Goal: Information Seeking & Learning: Learn about a topic

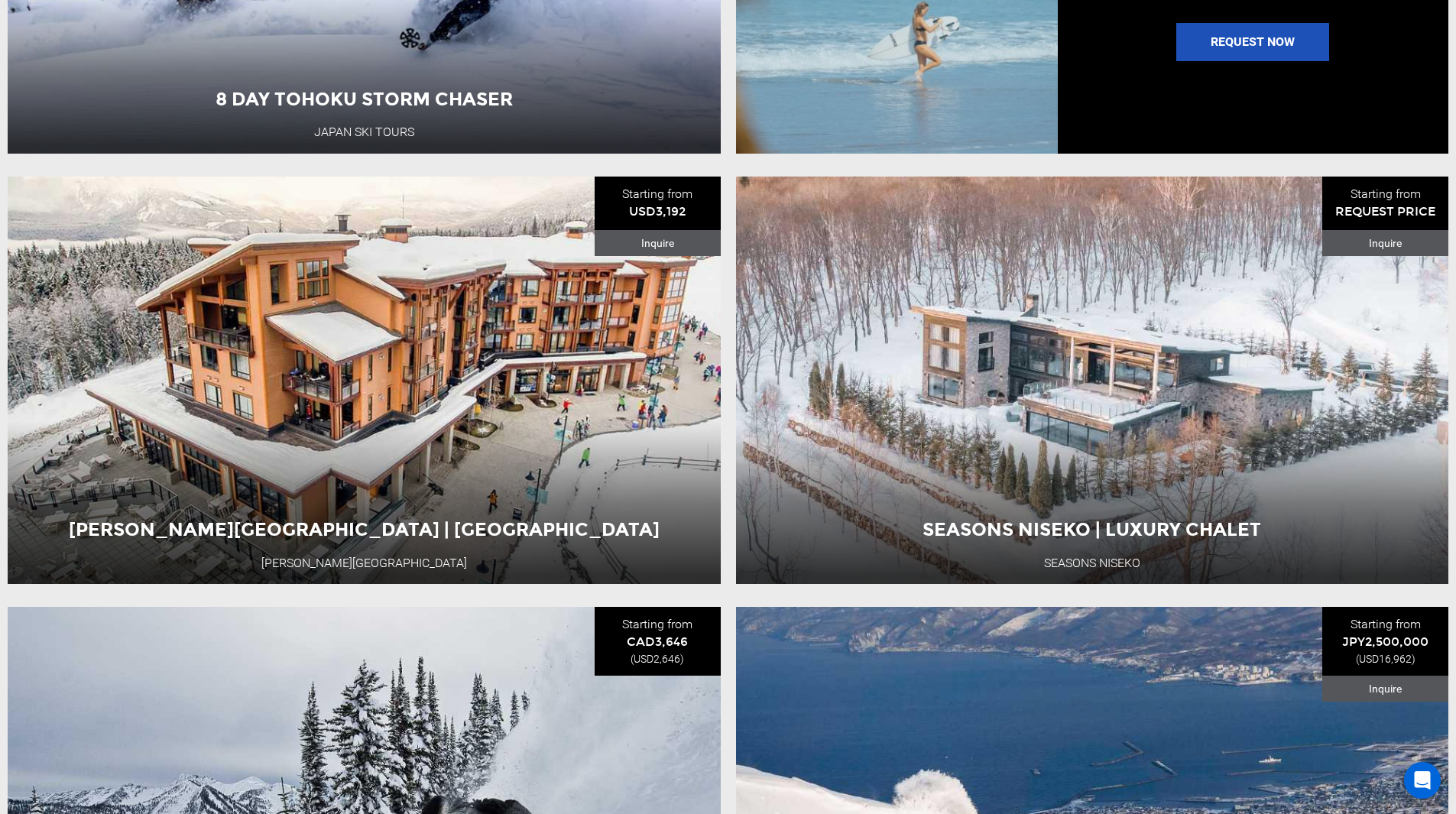
scroll to position [1802, 0]
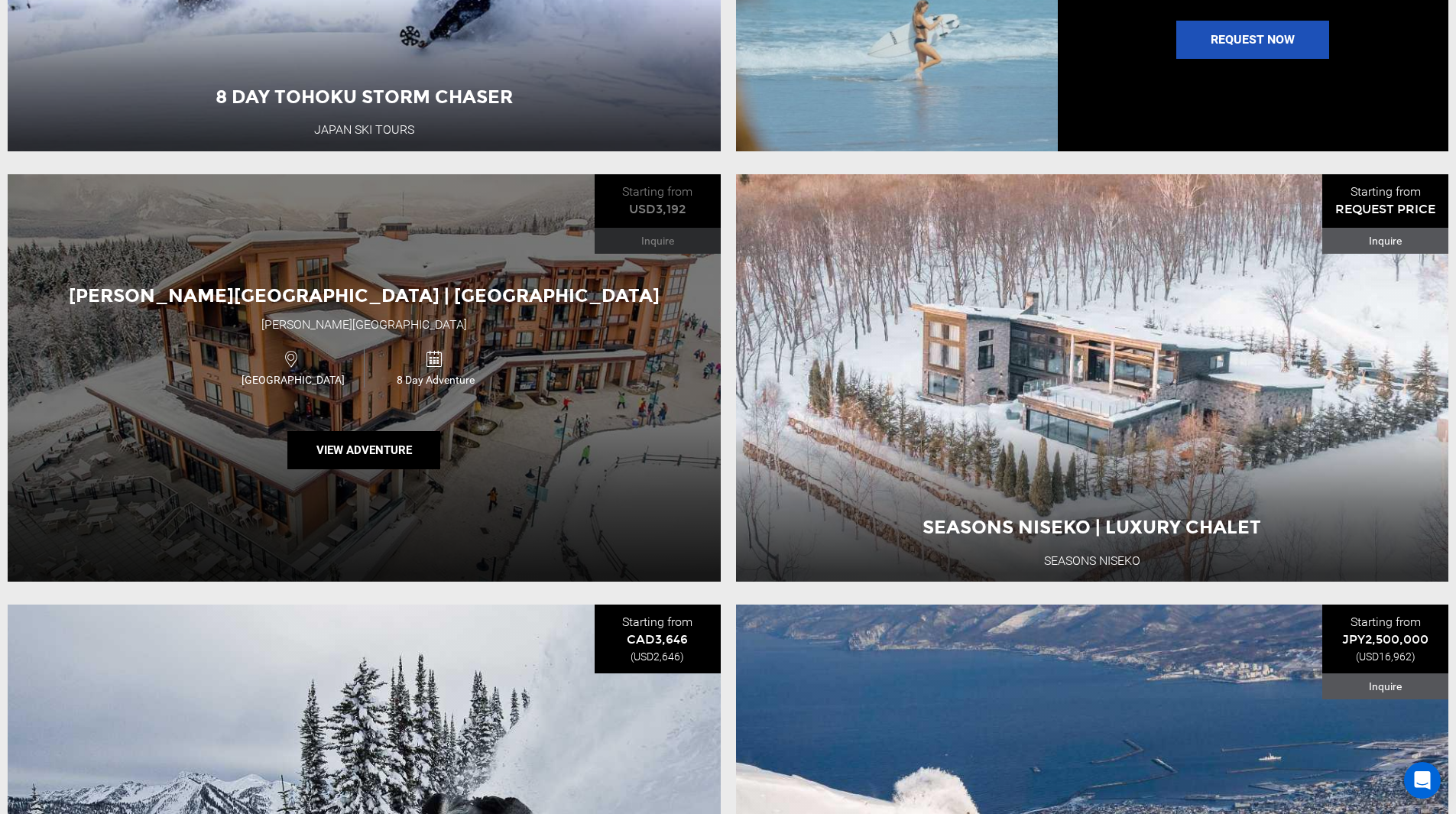
click at [502, 490] on div "[PERSON_NAME][GEOGRAPHIC_DATA] | [GEOGRAPHIC_DATA] [PERSON_NAME][GEOGRAPHIC_DAT…" at bounding box center [364, 378] width 713 height 408
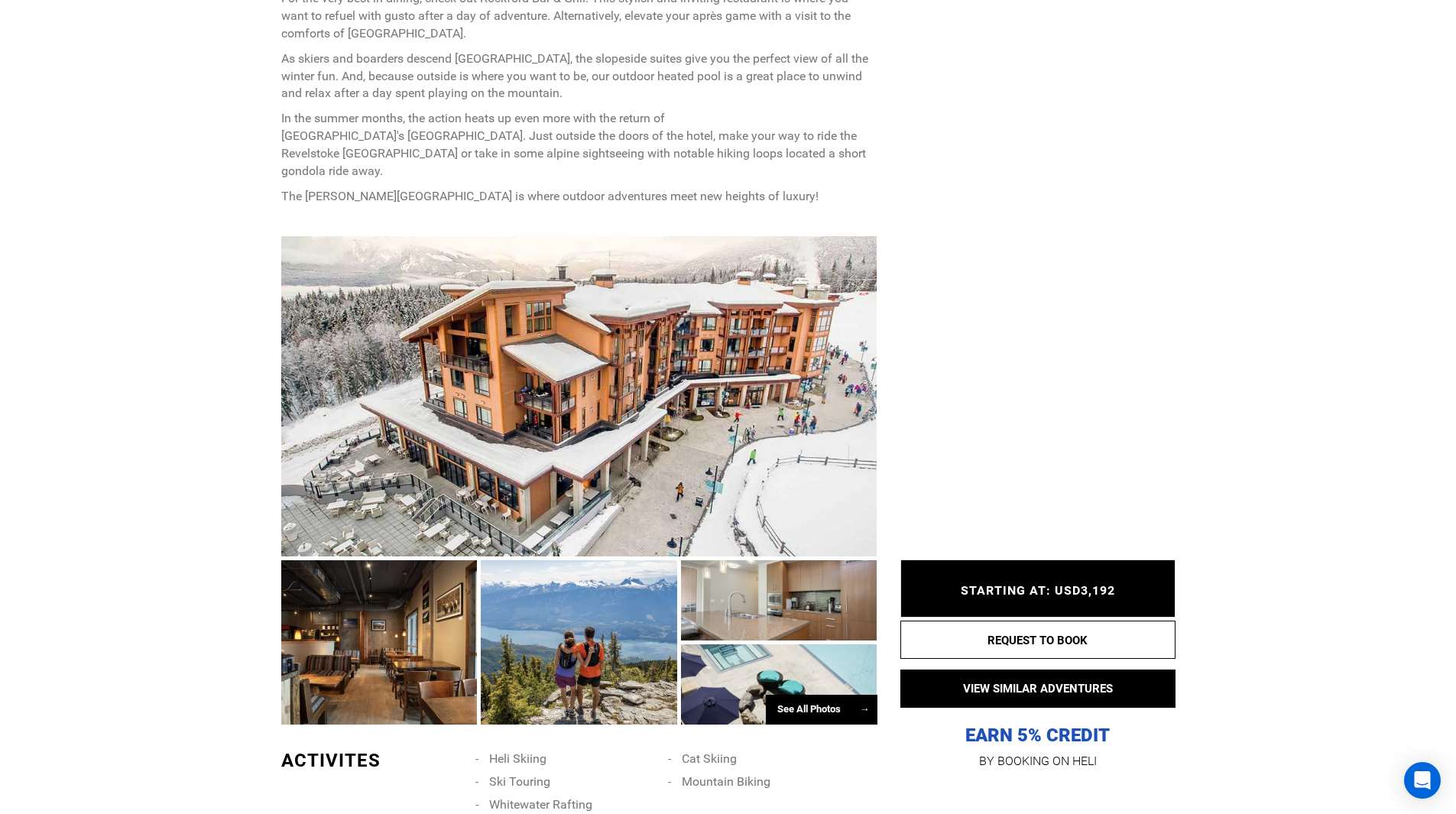
scroll to position [784, 0]
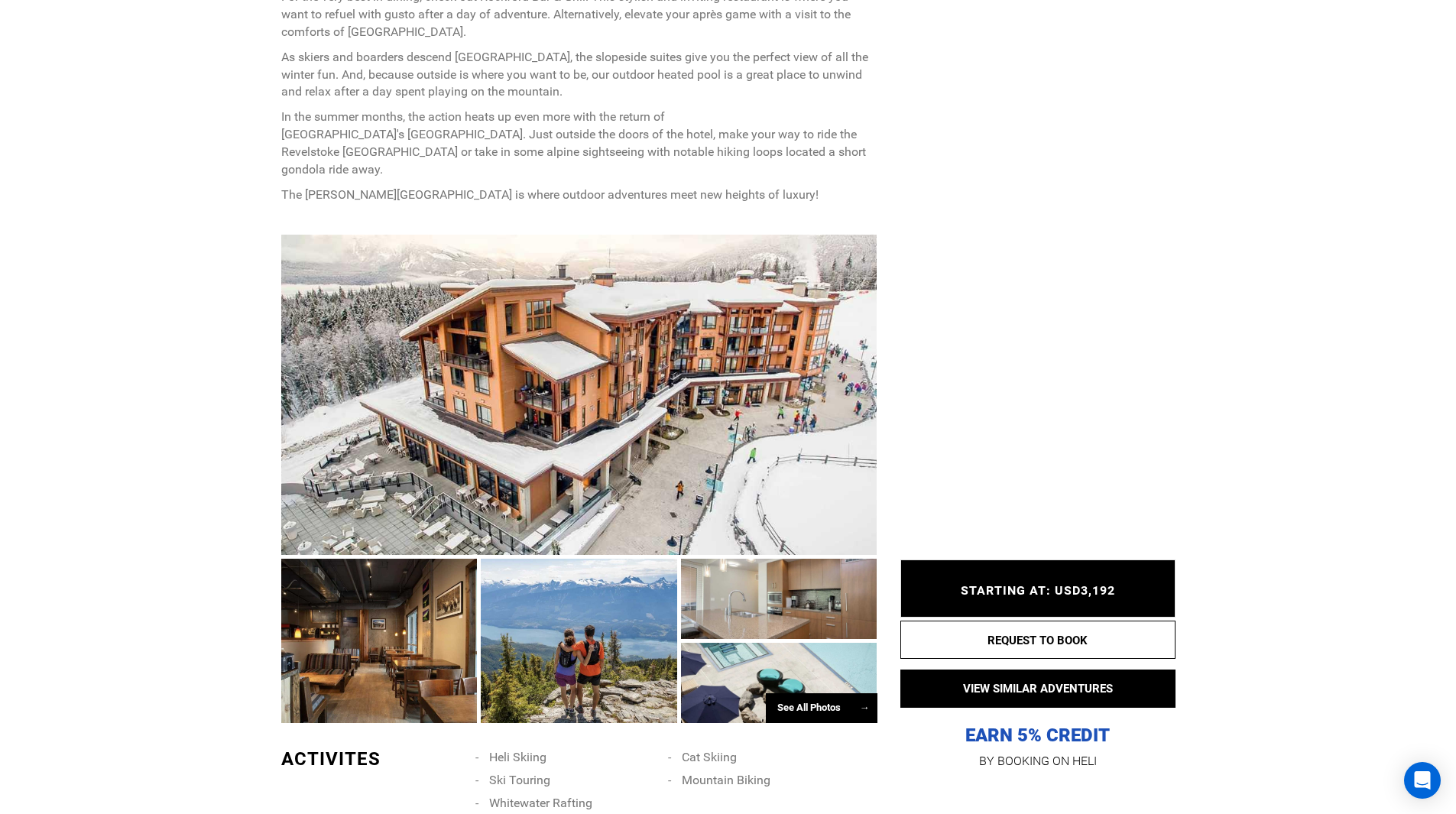
type input "Cat Skiing"
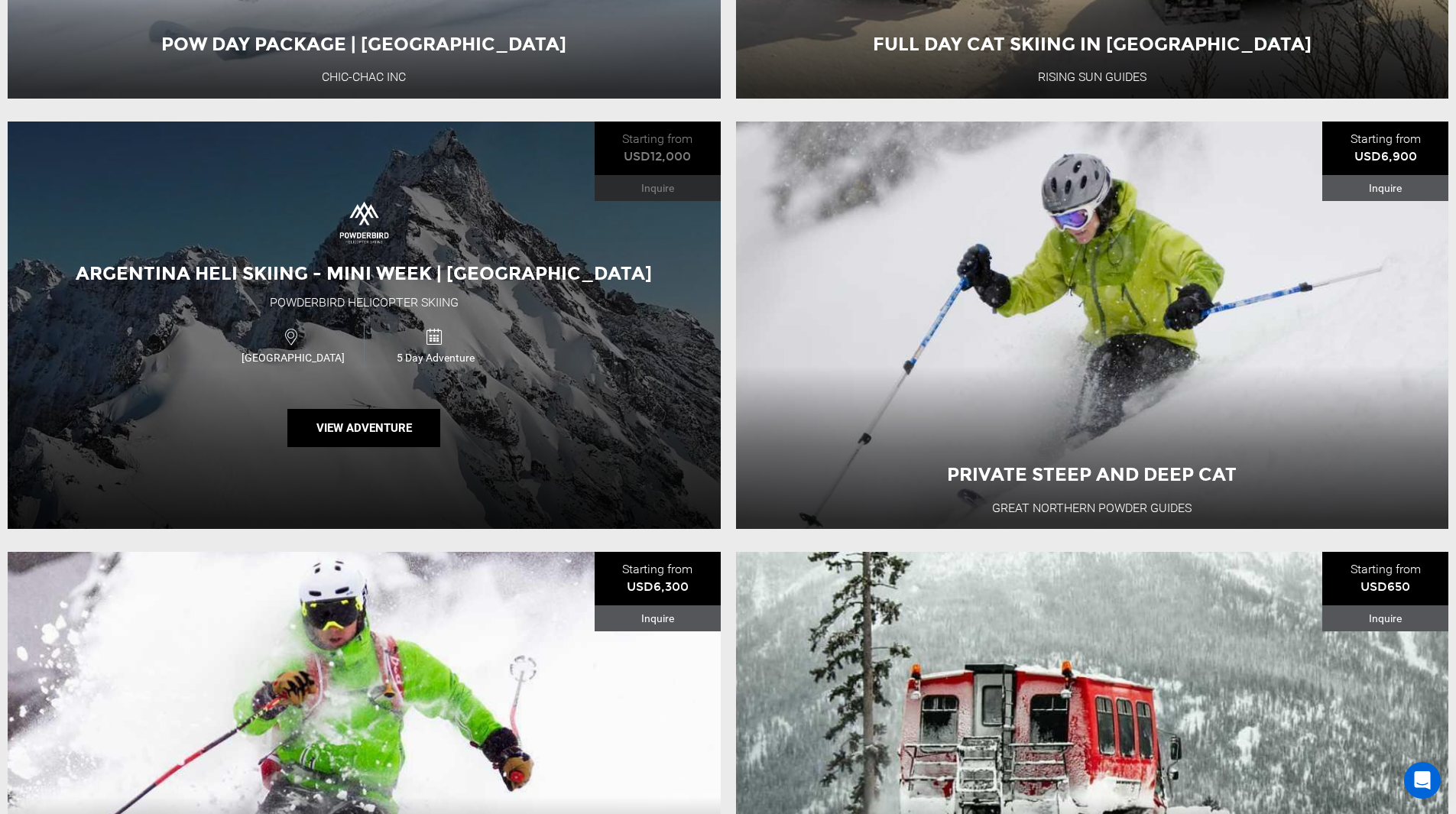
scroll to position [4010, 0]
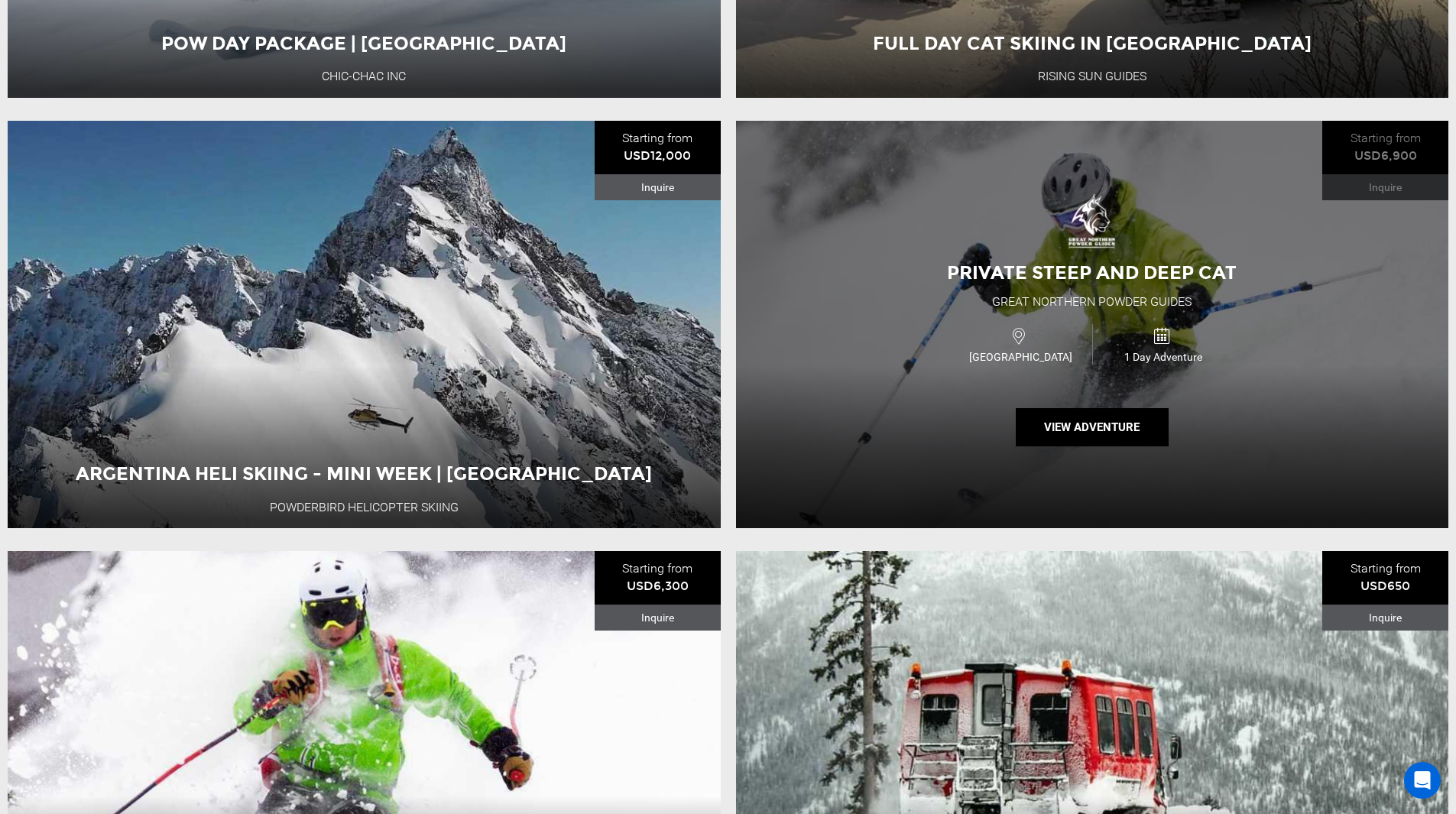
click at [902, 402] on div "Private Steep and Deep Cat Great Northern Powder Guides [GEOGRAPHIC_DATA] 1 Day…" at bounding box center [1092, 325] width 713 height 408
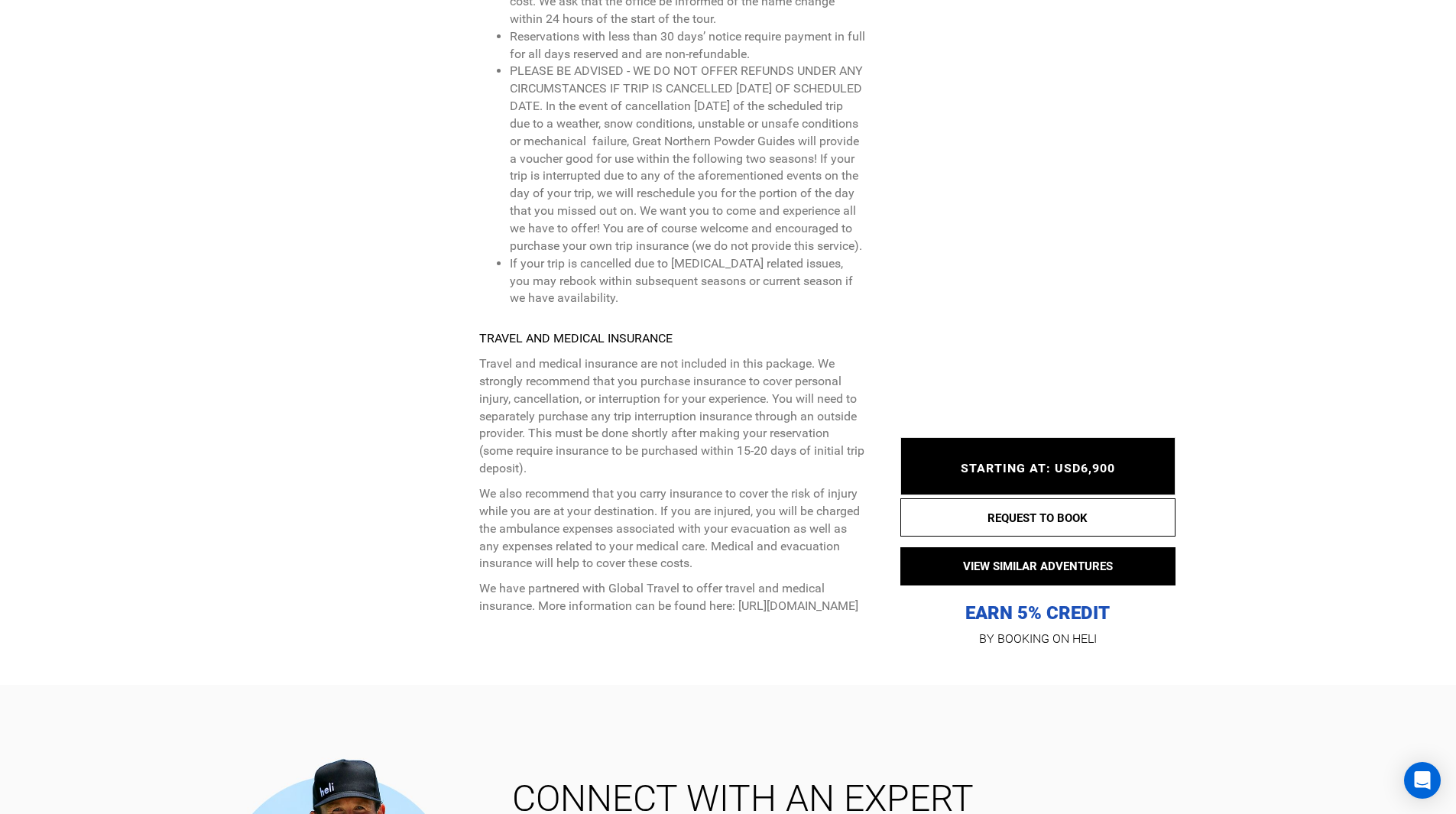
scroll to position [3687, 0]
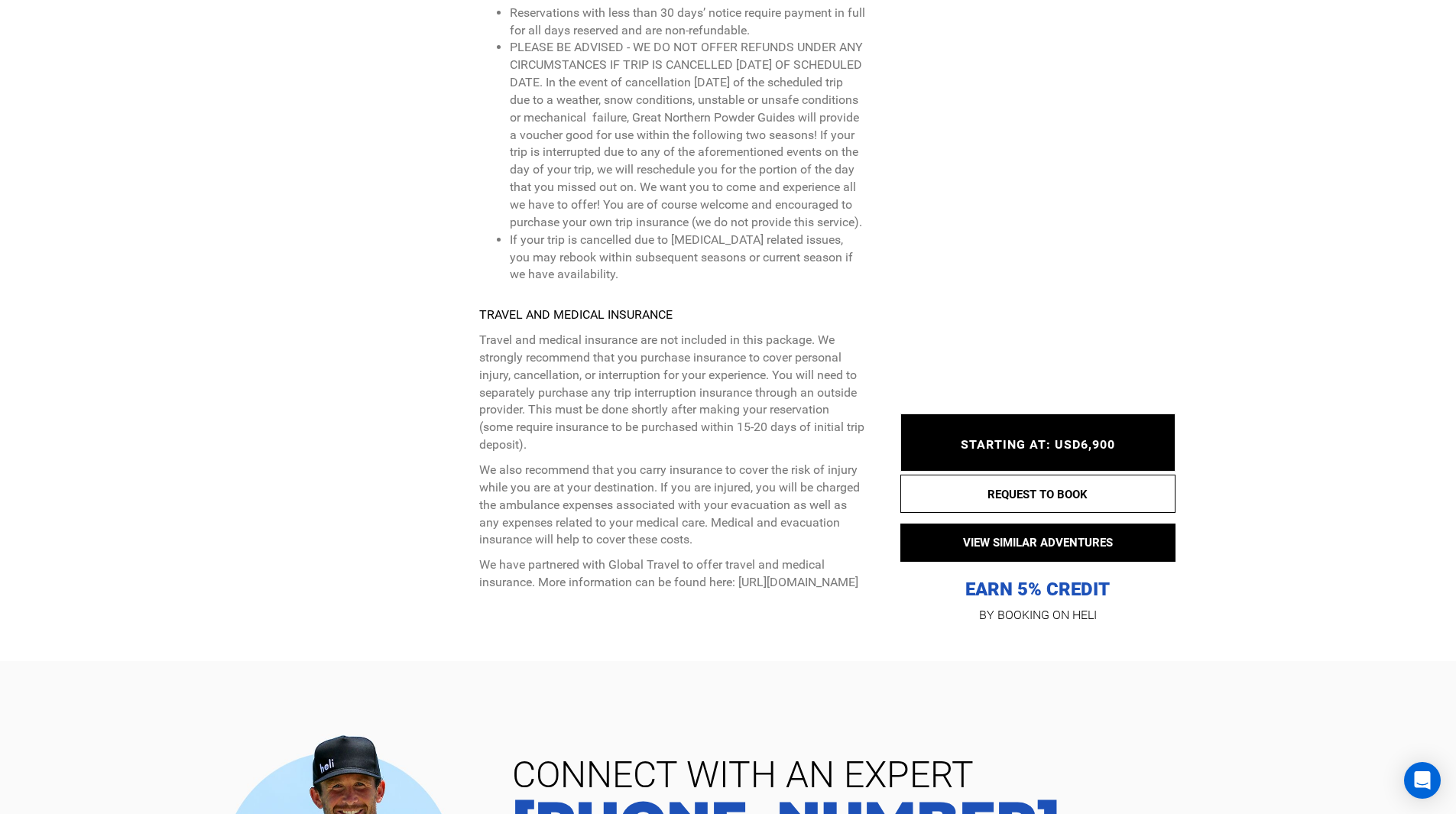
click at [993, 438] on span "STARTING AT: USD6,900" at bounding box center [1037, 445] width 155 height 14
click at [1002, 455] on div "STARTING AT: USD6,900 STARTING AT: USD6,900" at bounding box center [1038, 442] width 275 height 58
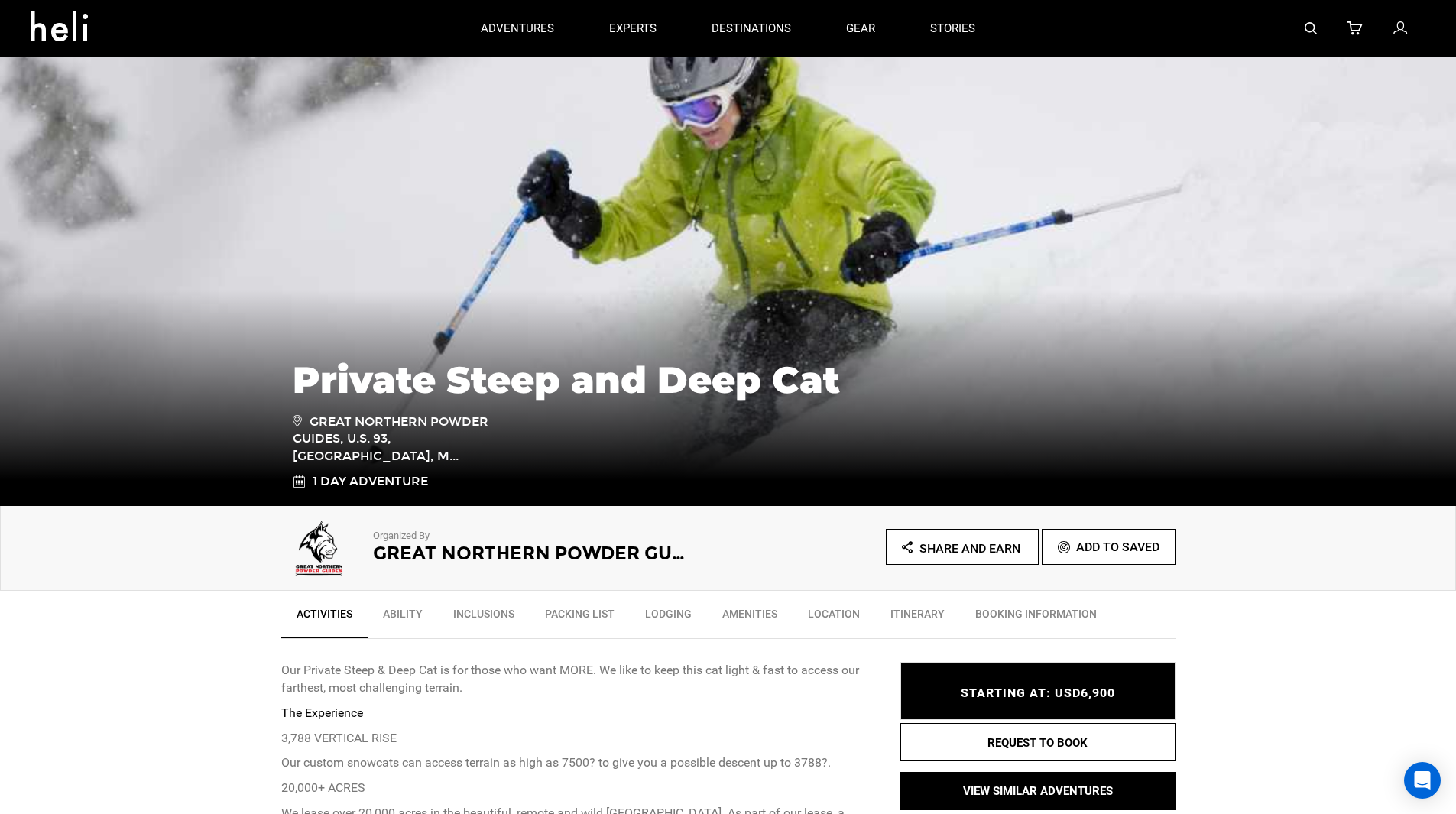
scroll to position [0, 0]
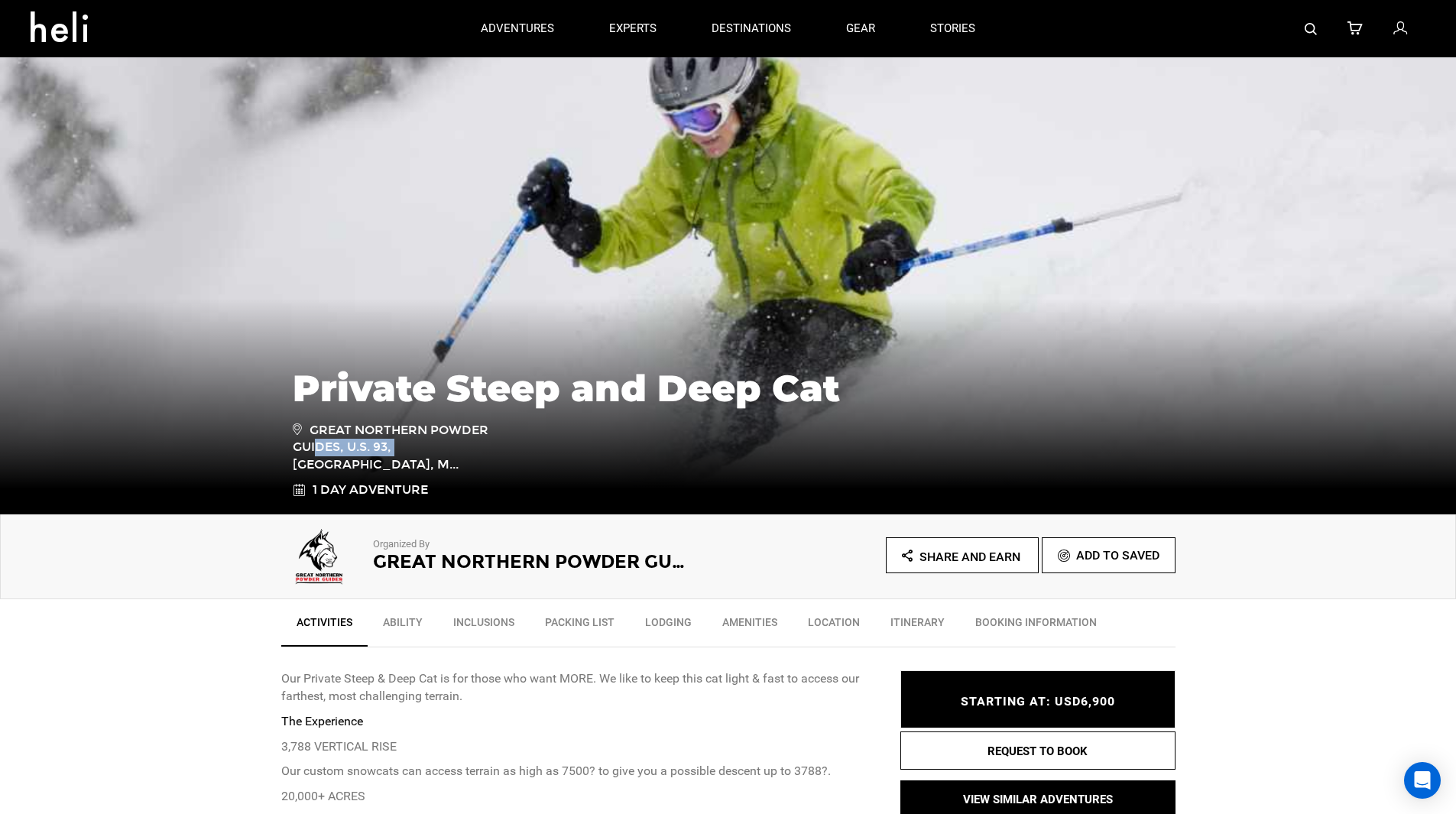
drag, startPoint x: 311, startPoint y: 445, endPoint x: 428, endPoint y: 442, distance: 117.0
click at [428, 442] on span "Great Northern Powder Guides, U.S. 93, [GEOGRAPHIC_DATA], M..." at bounding box center [402, 447] width 218 height 55
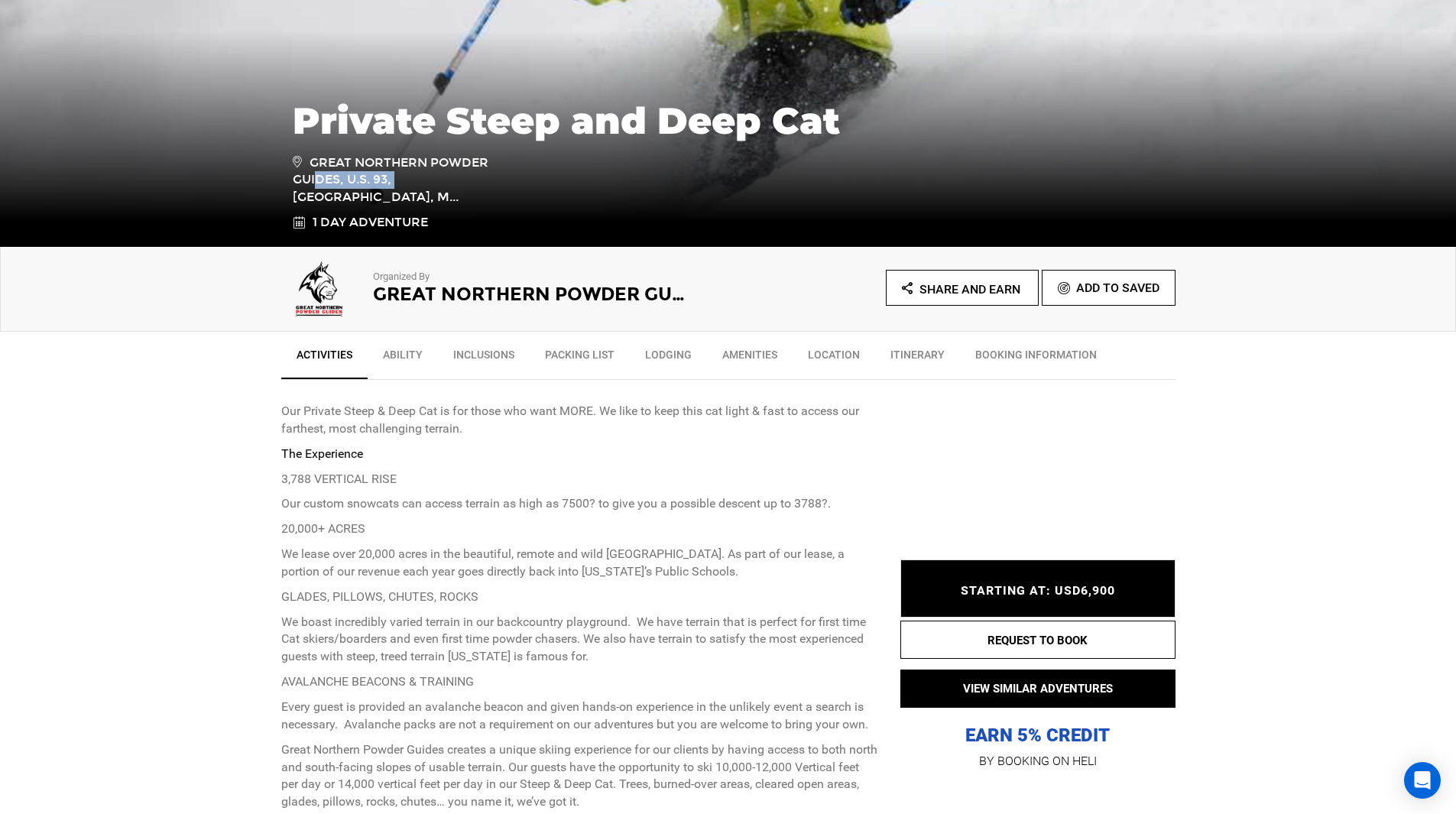
scroll to position [275, 0]
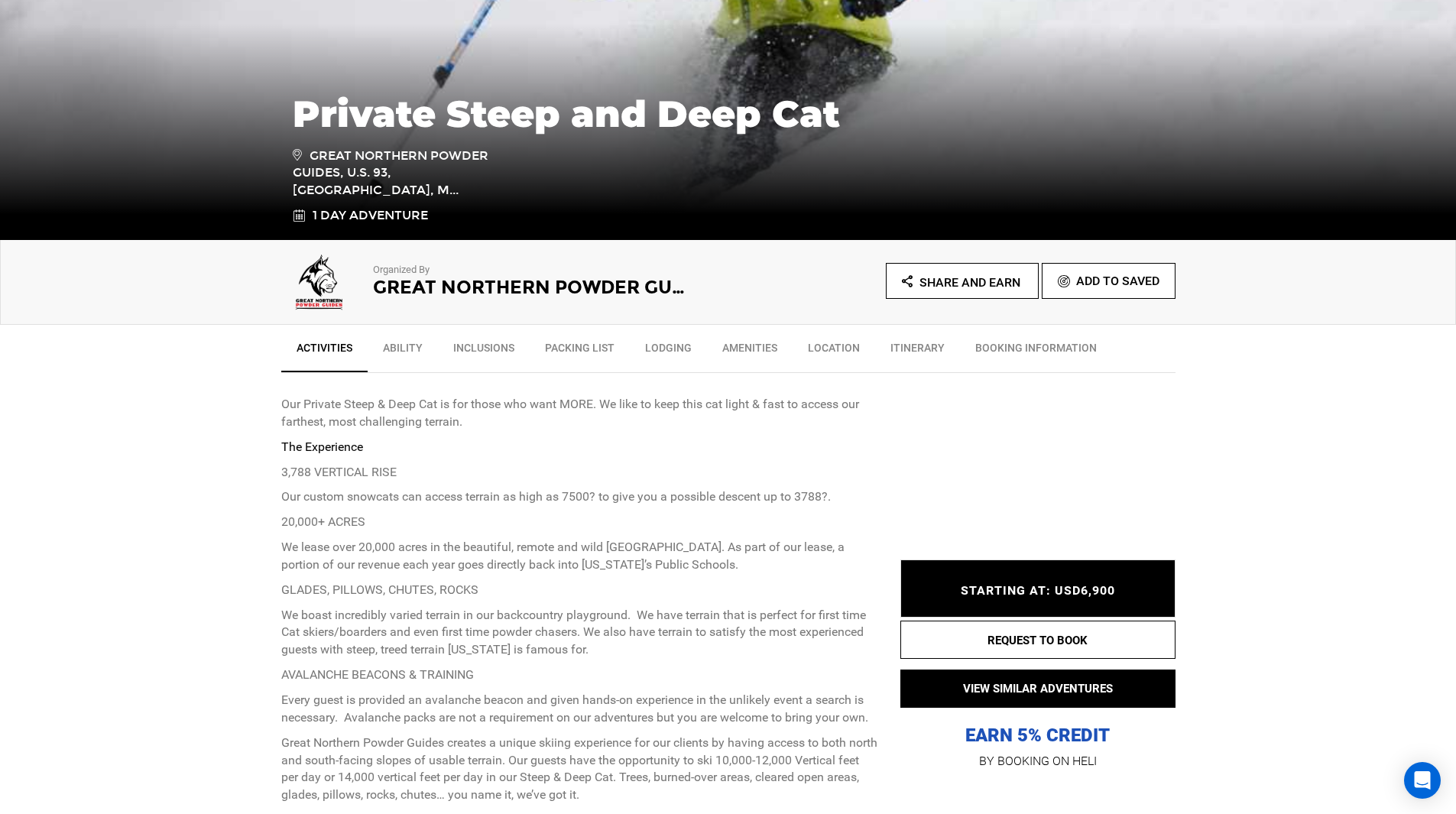
click at [401, 342] on link "Ability" at bounding box center [402, 352] width 71 height 38
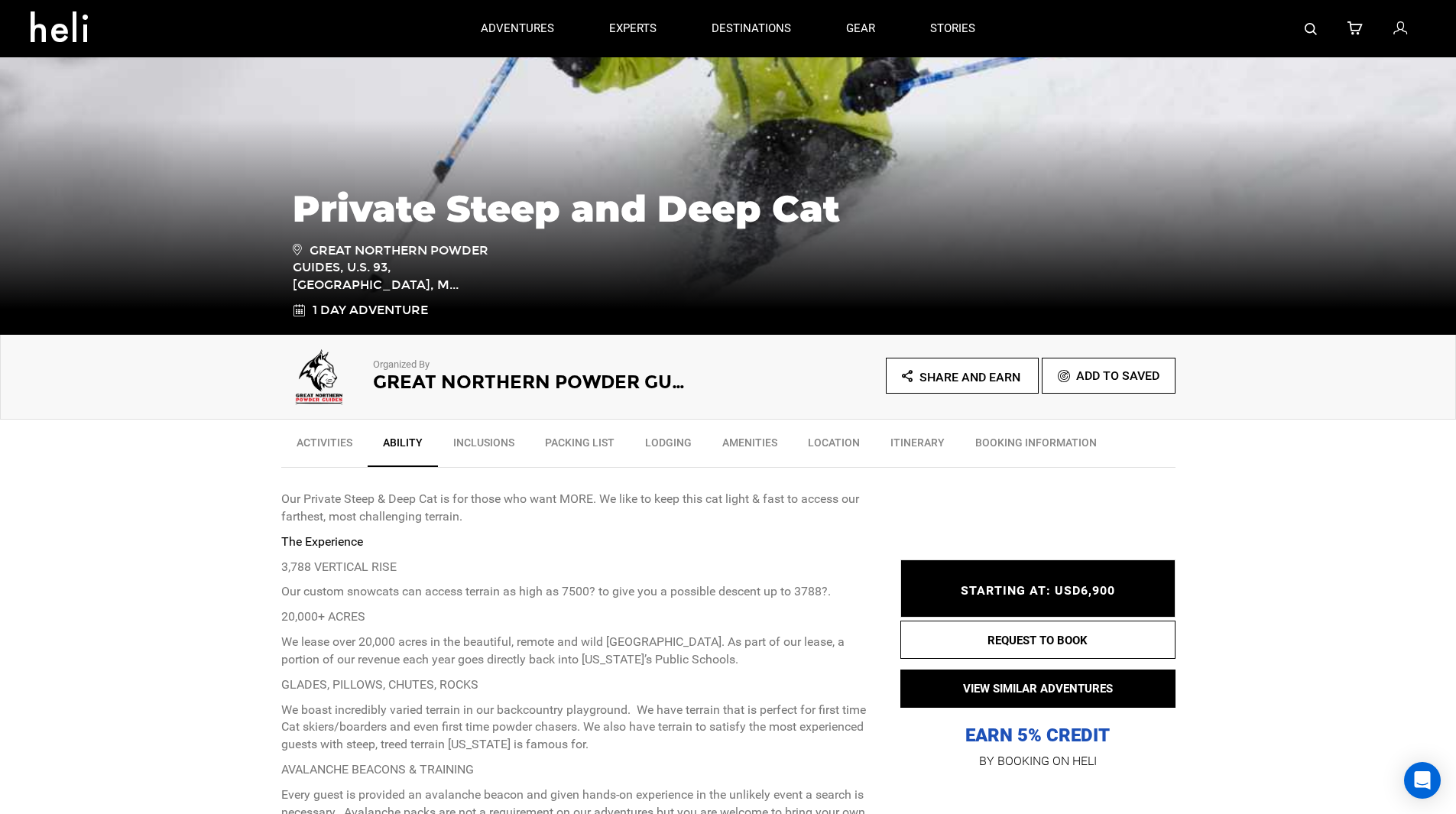
scroll to position [165, 0]
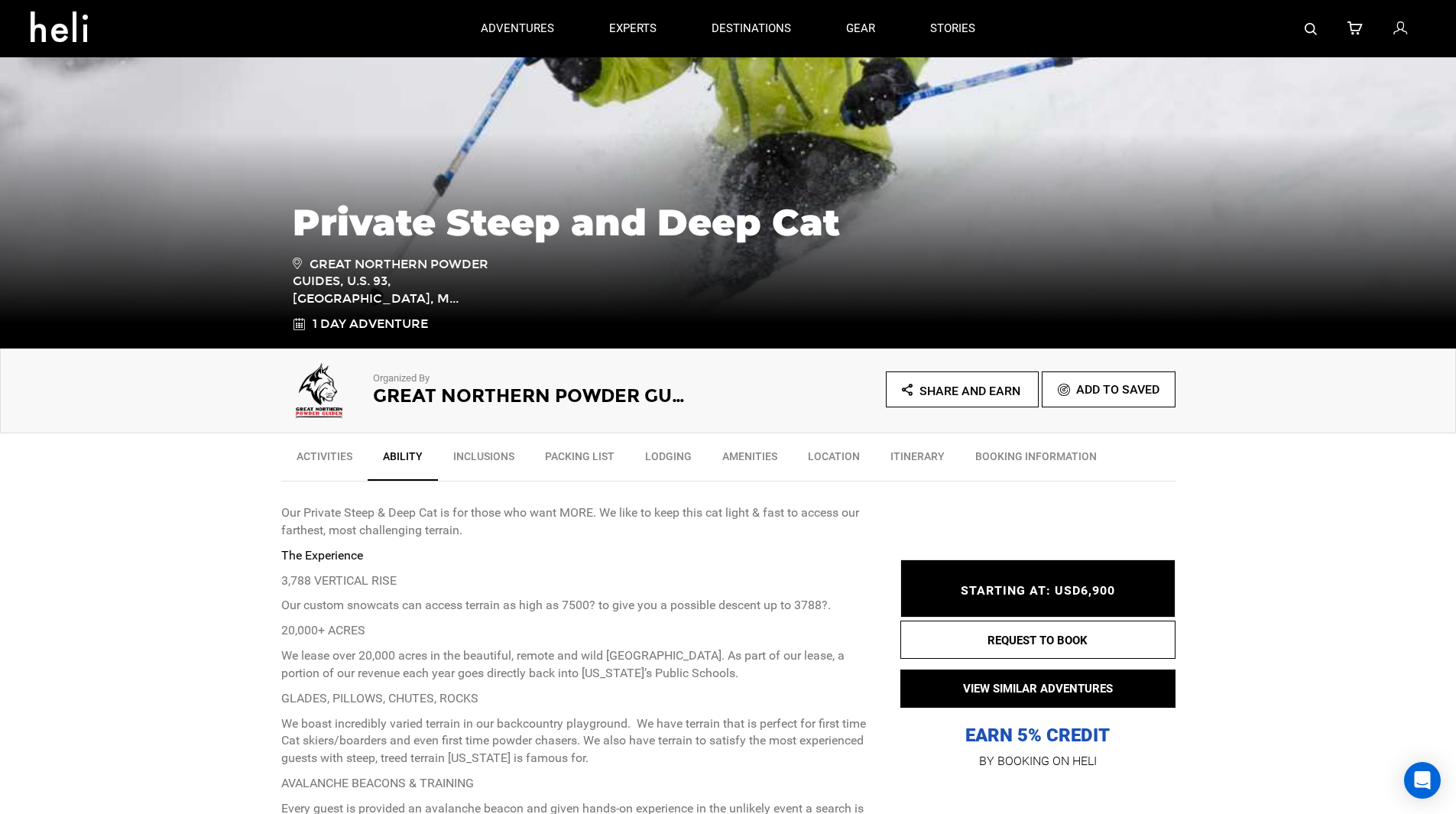
type input "Cat Skiing"
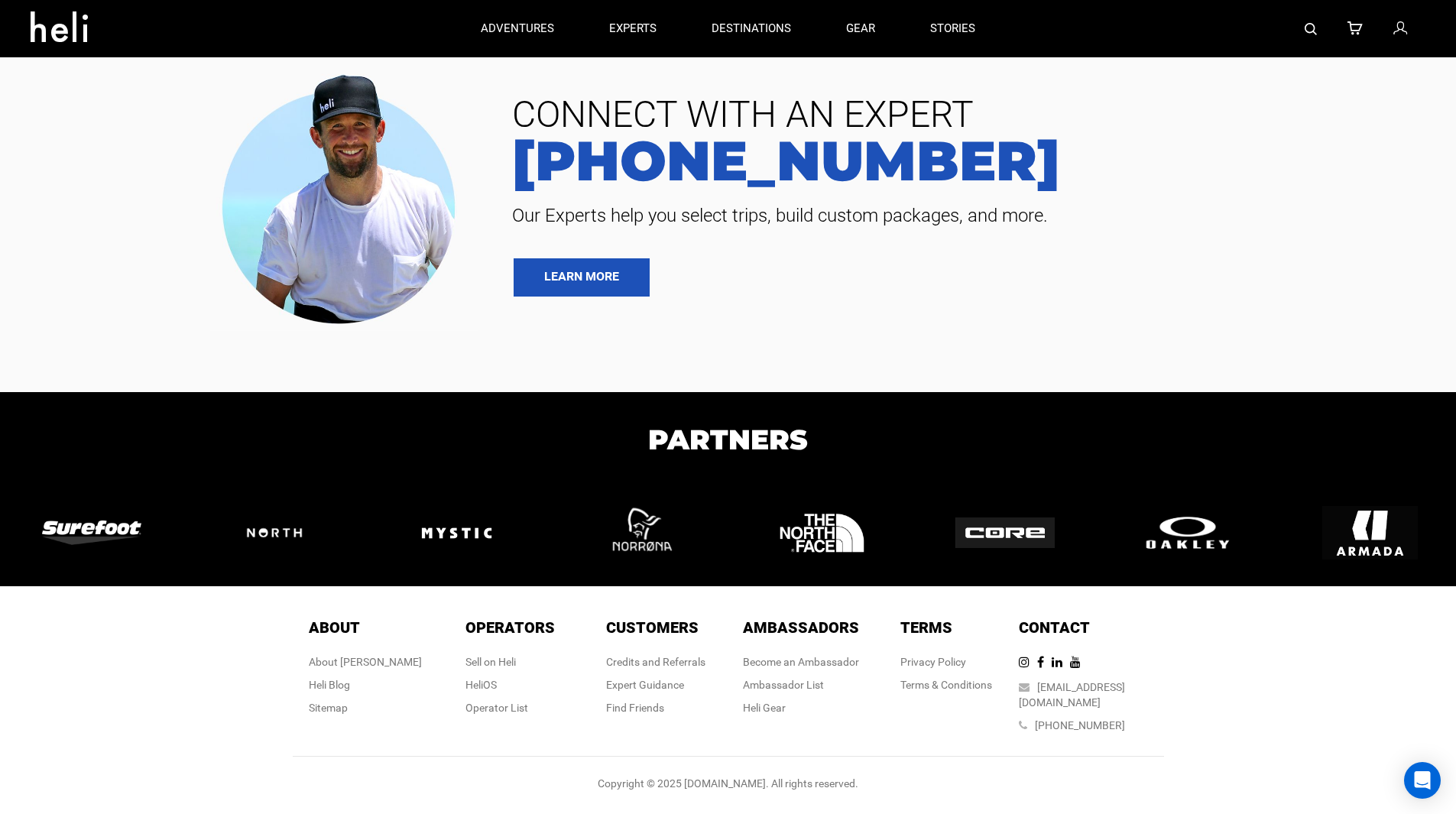
scroll to position [4349, 0]
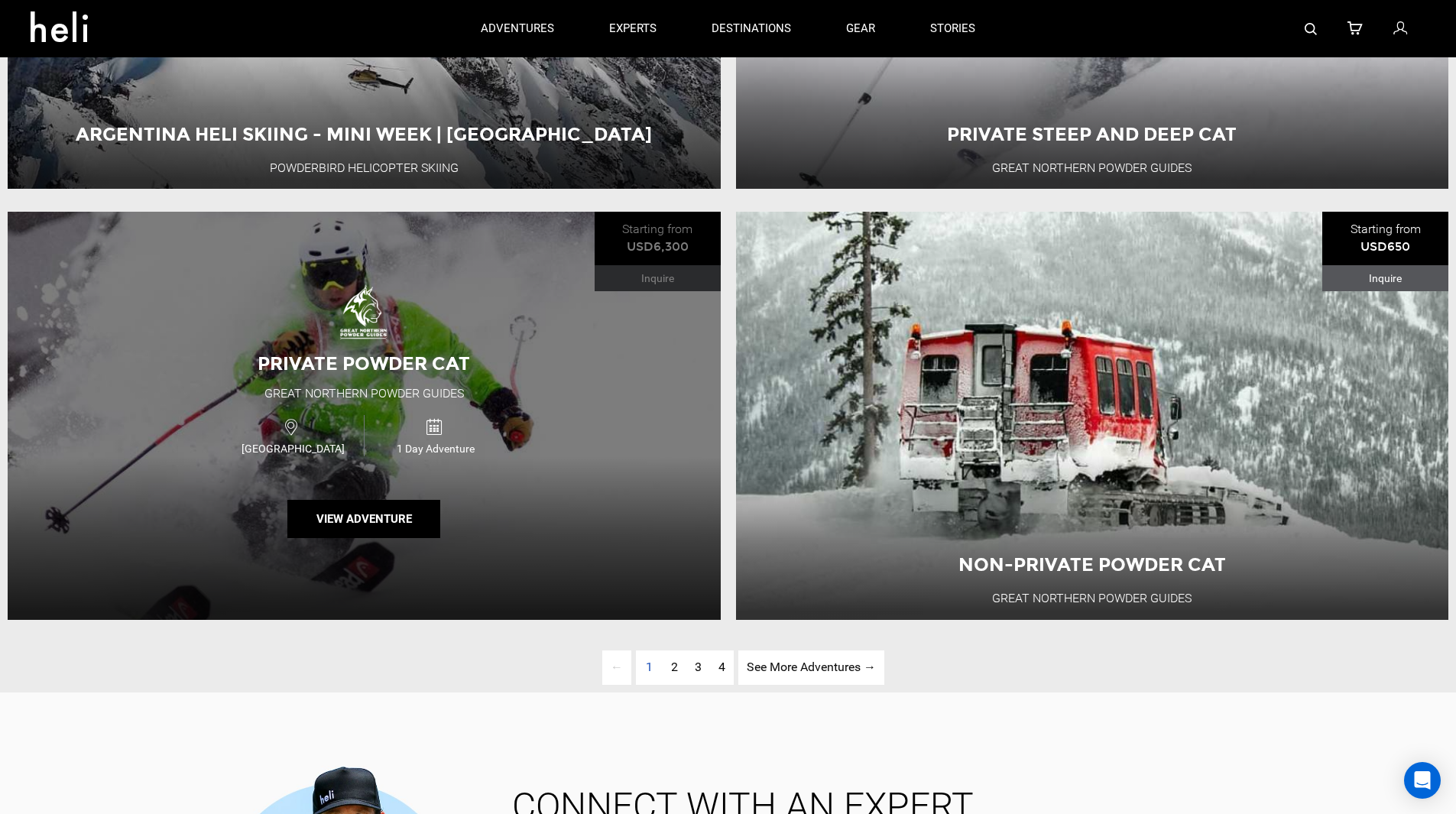
click at [365, 511] on div "Private Powder Cat Great Northern Powder Guides USA 1 Day Adventure View Advent…" at bounding box center [364, 416] width 713 height 408
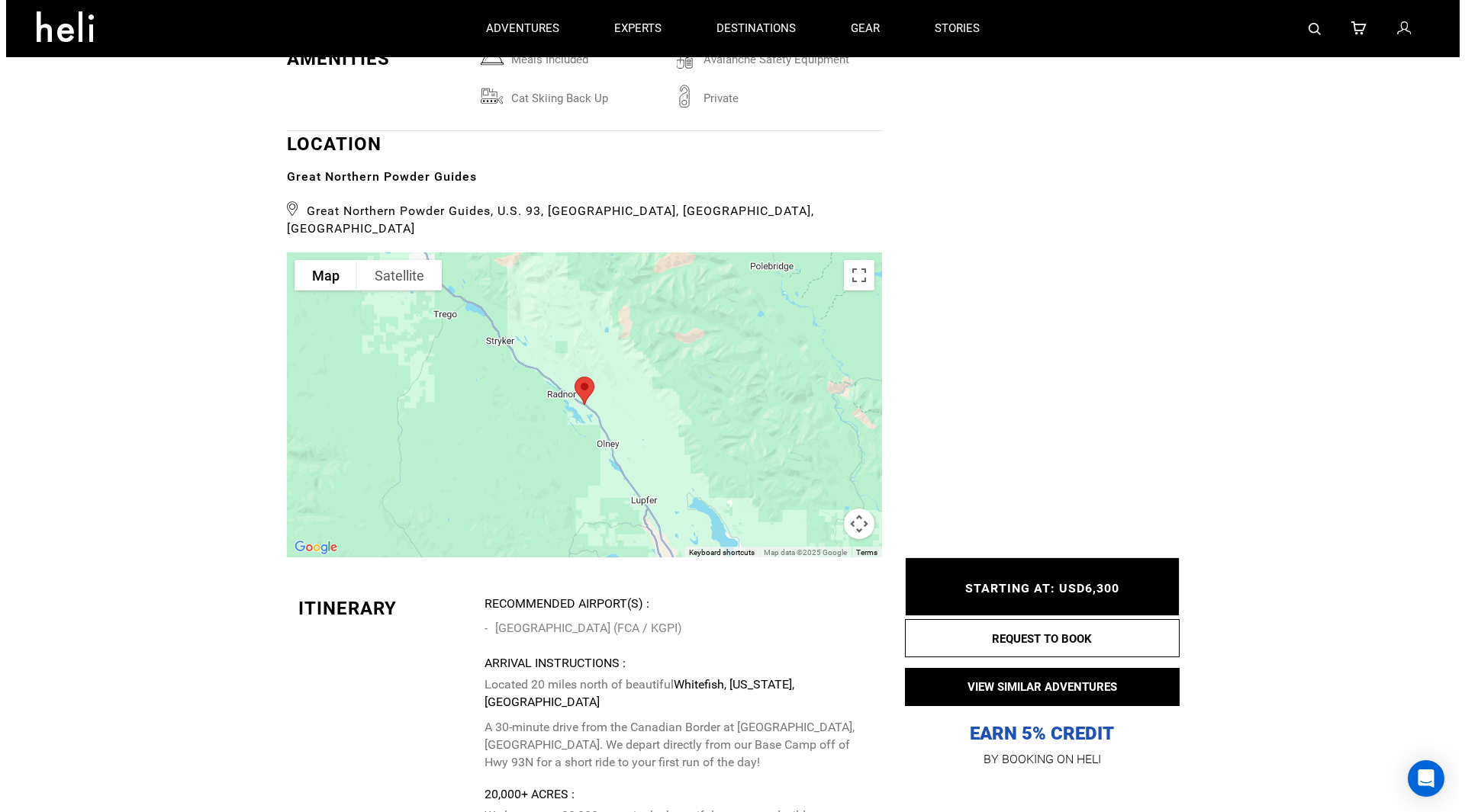
scroll to position [2068, 0]
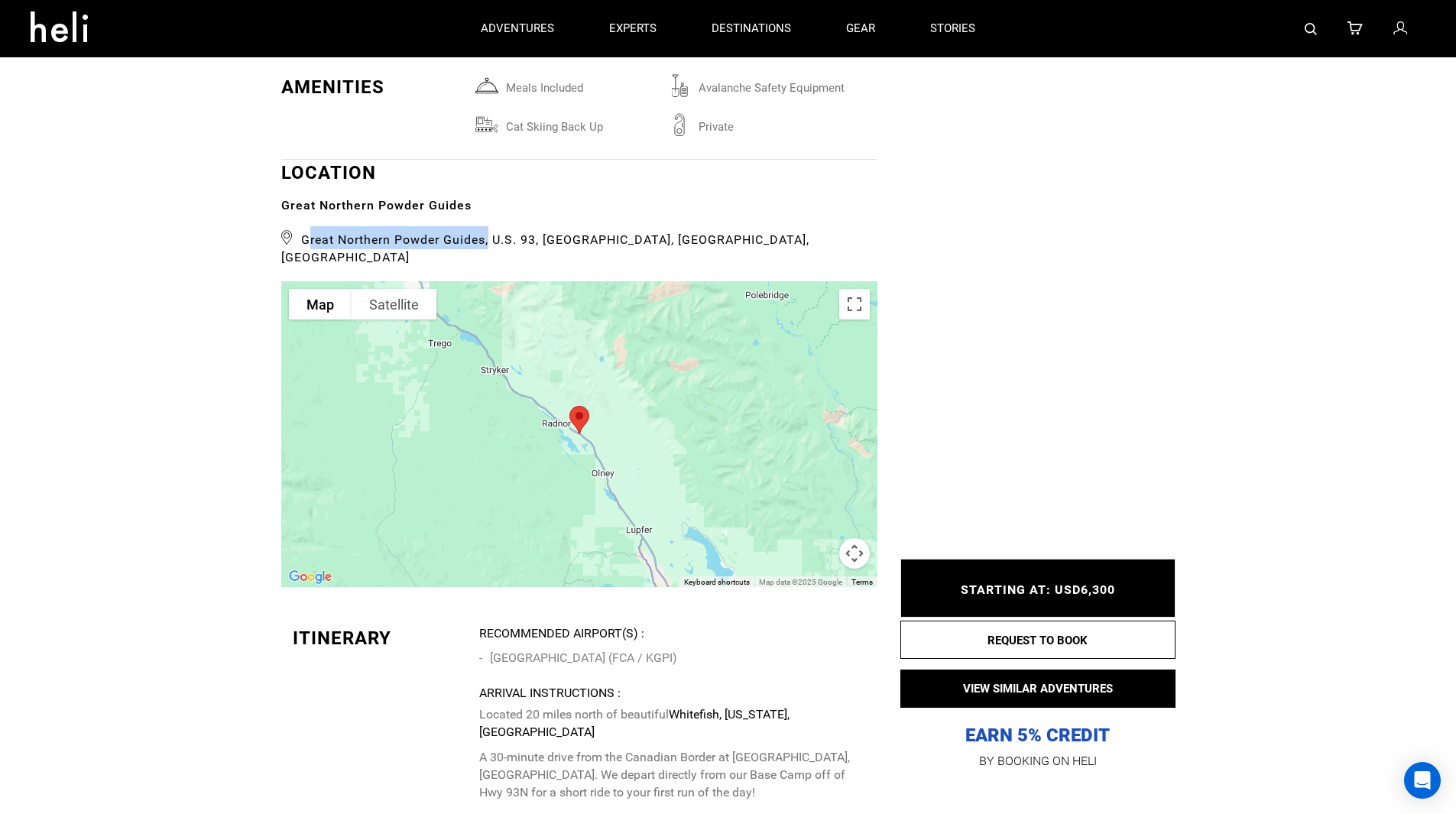
drag, startPoint x: 307, startPoint y: 239, endPoint x: 491, endPoint y: 238, distance: 184.0
click at [491, 238] on span "Great Northern Powder Guides, U.S. 93, [GEOGRAPHIC_DATA], [GEOGRAPHIC_DATA], [G…" at bounding box center [580, 246] width 597 height 40
copy span "Great Northern Powder Guides"
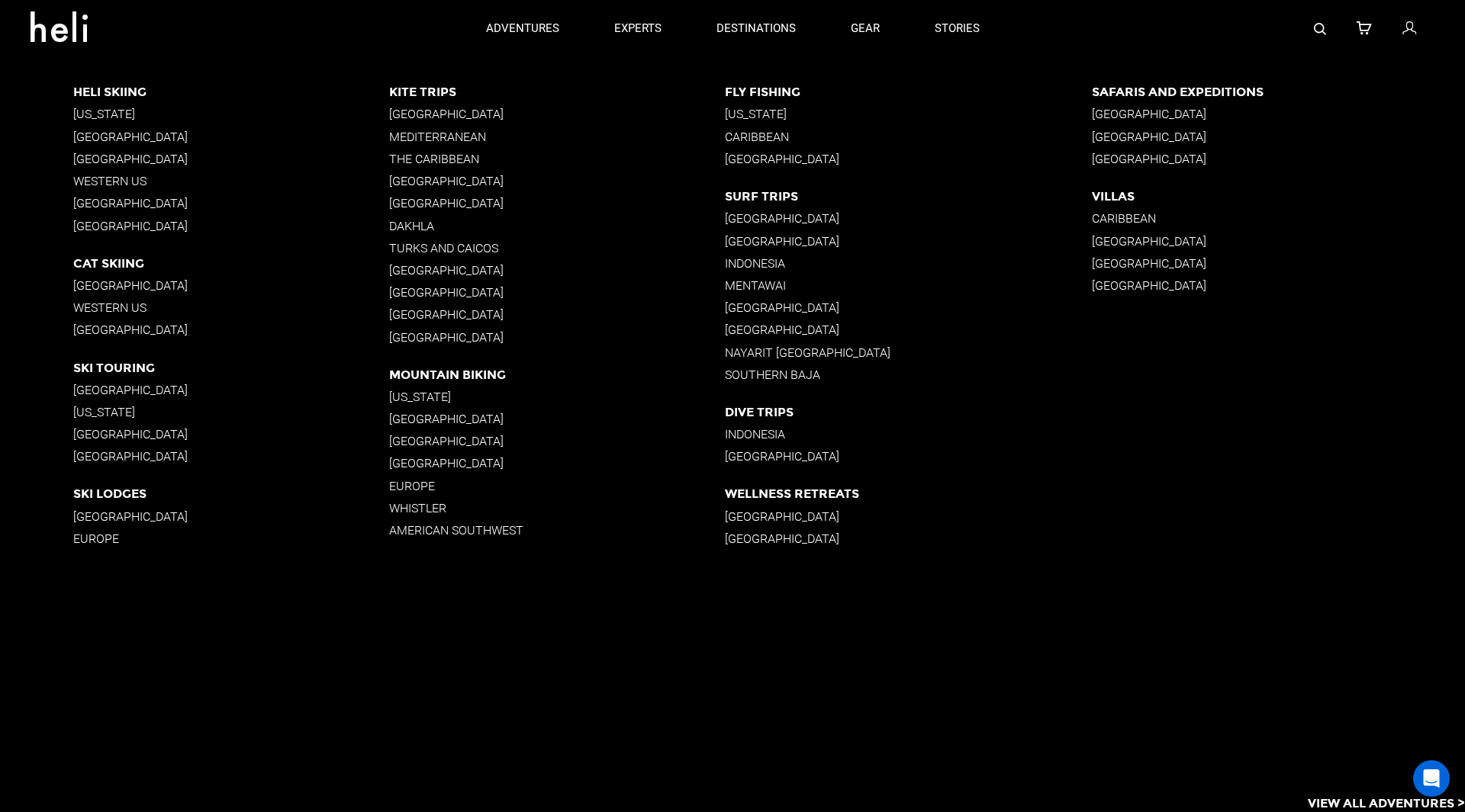
click at [129, 306] on p "Western US" at bounding box center [231, 308] width 316 height 14
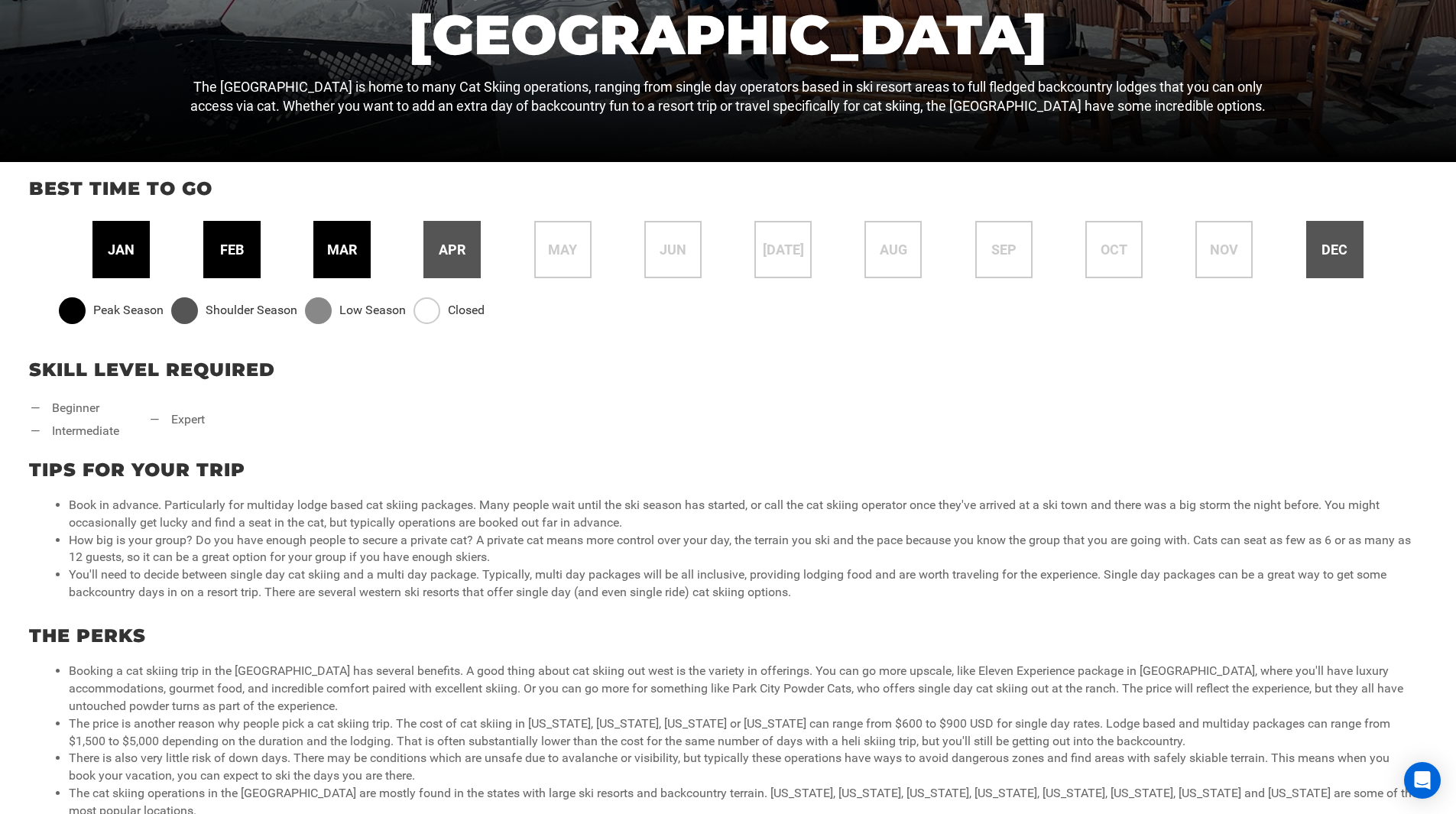
scroll to position [547, 0]
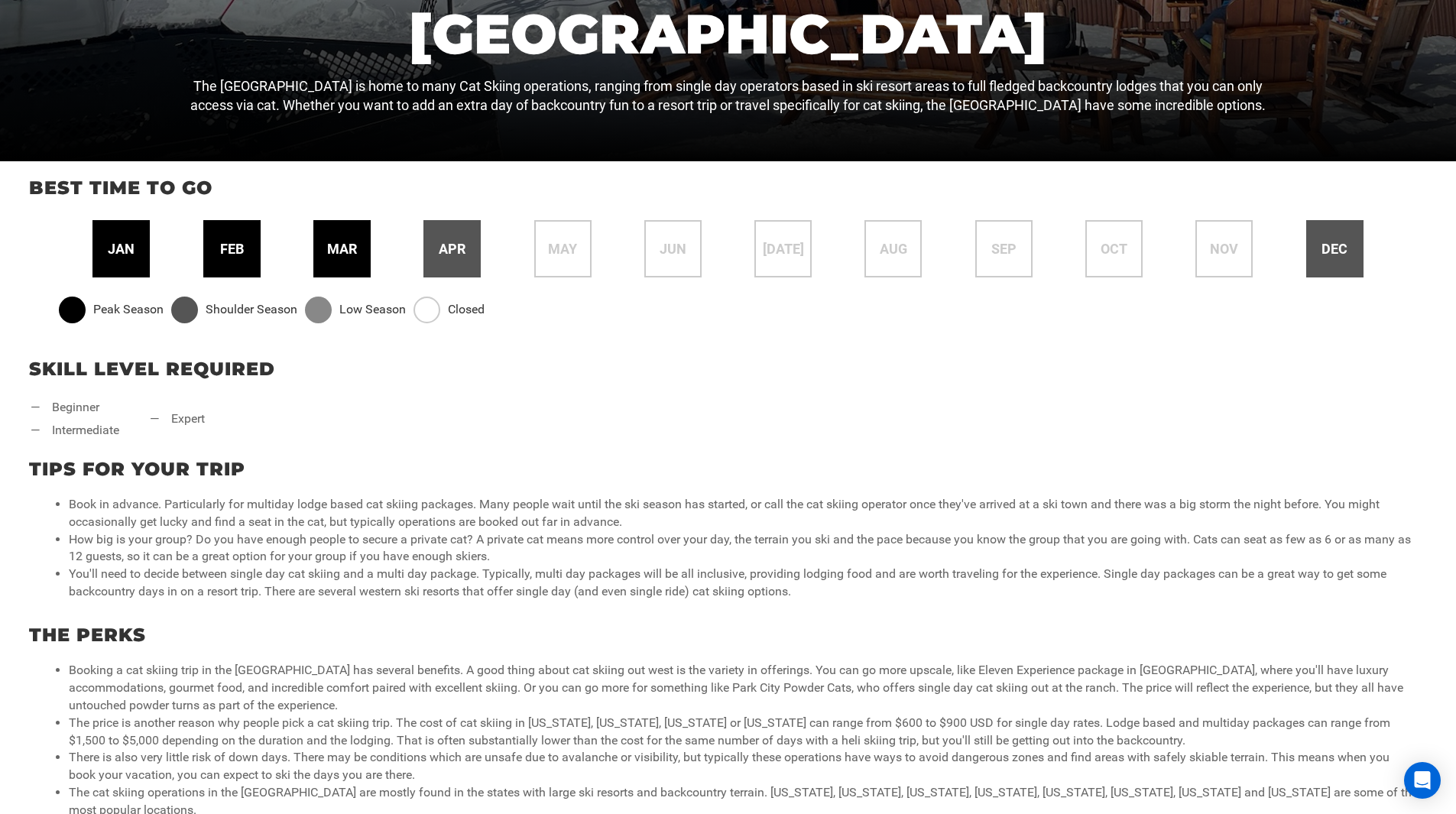
click at [349, 244] on span "mar" at bounding box center [342, 250] width 30 height 20
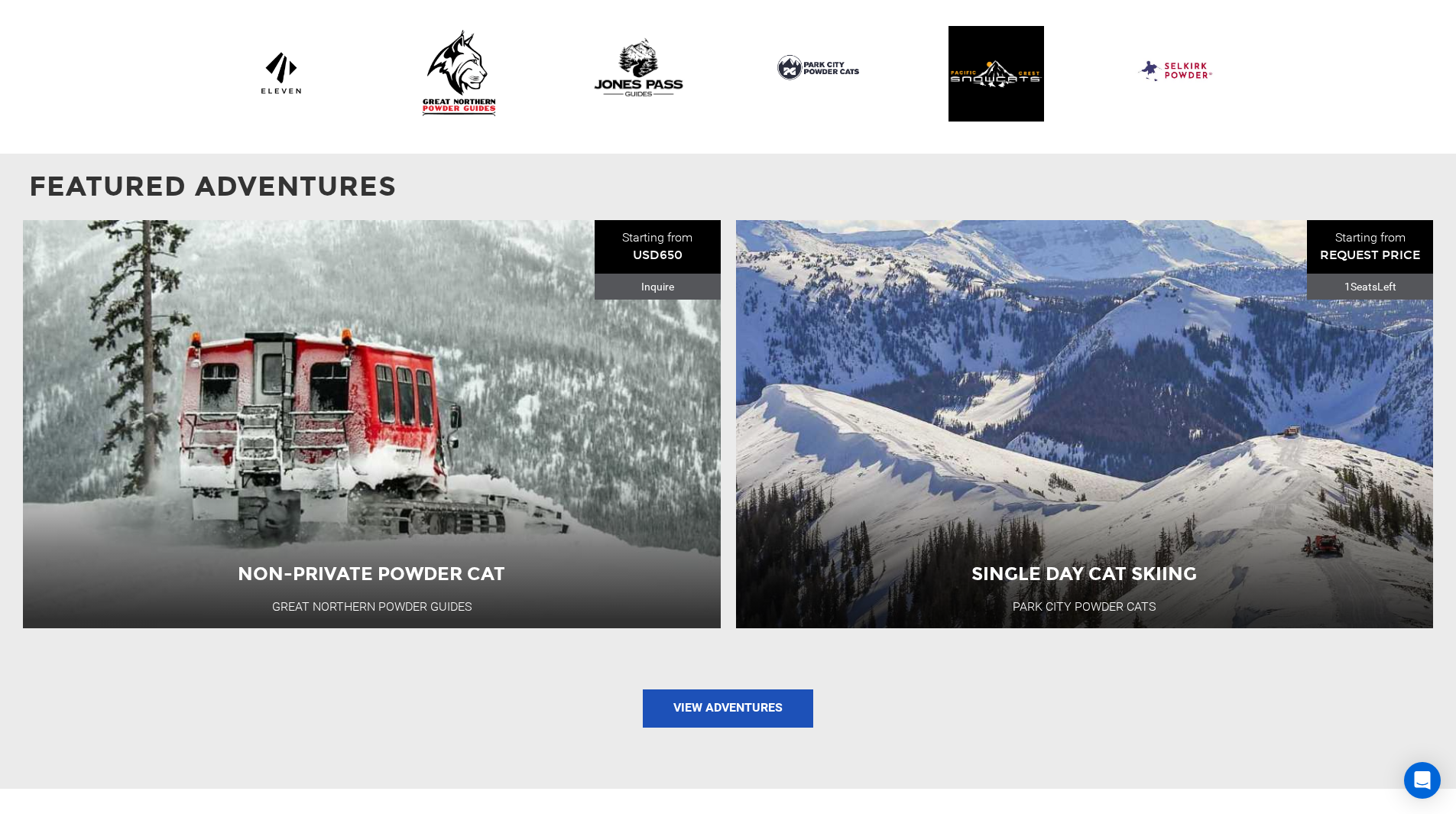
scroll to position [1436, 0]
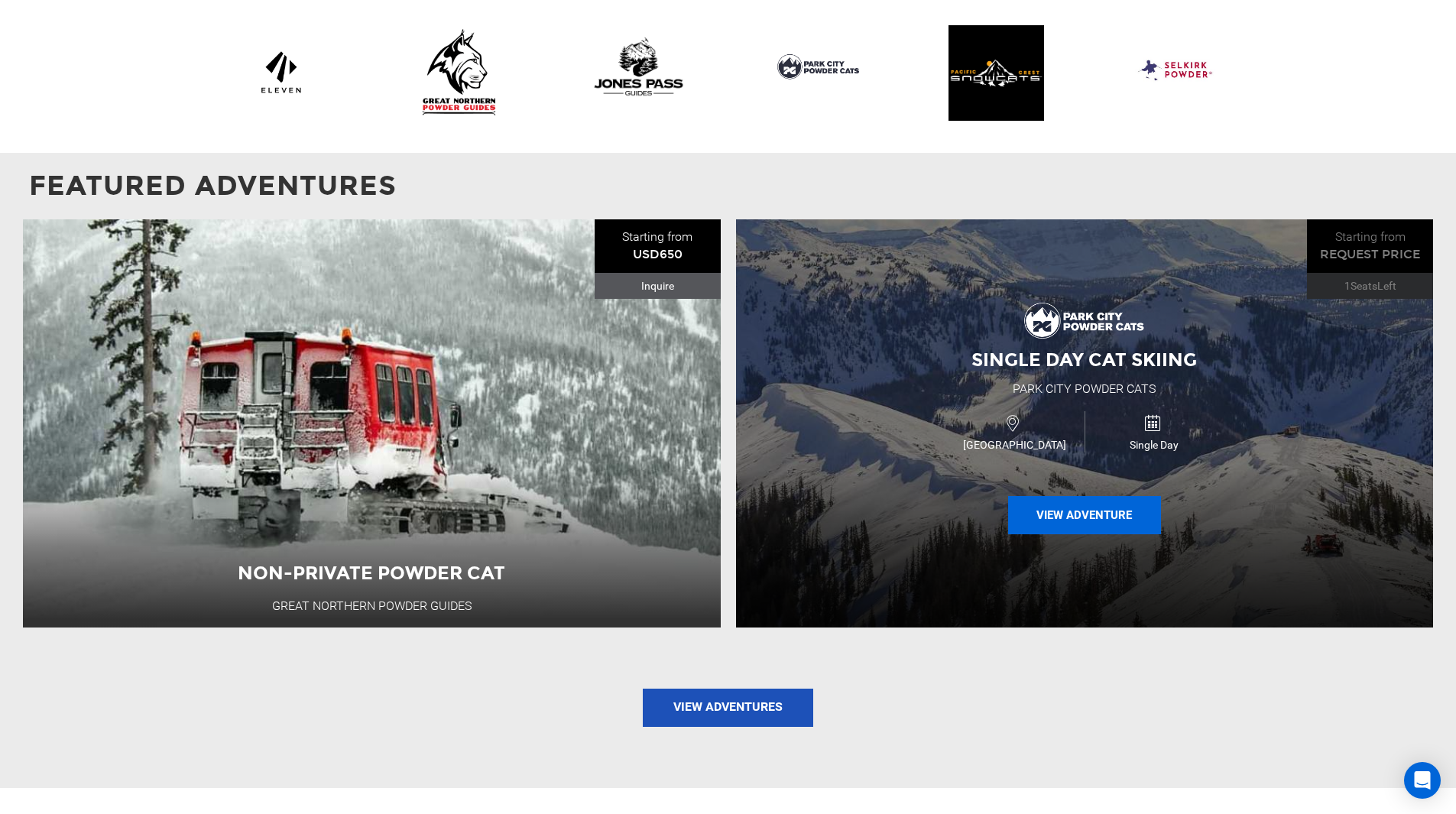
click at [1074, 496] on button "View Adventure" at bounding box center [1084, 515] width 153 height 38
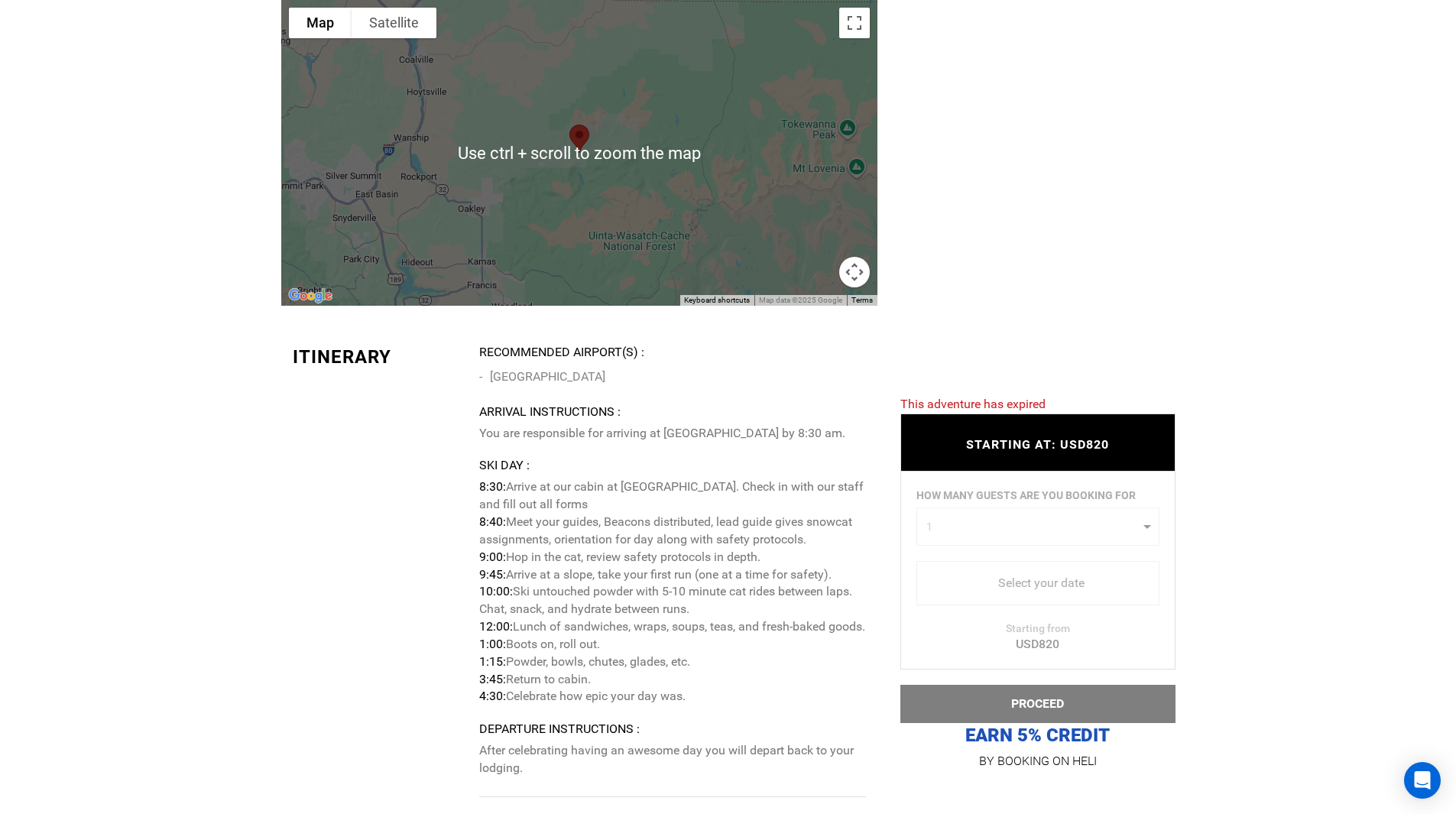
scroll to position [2311, 0]
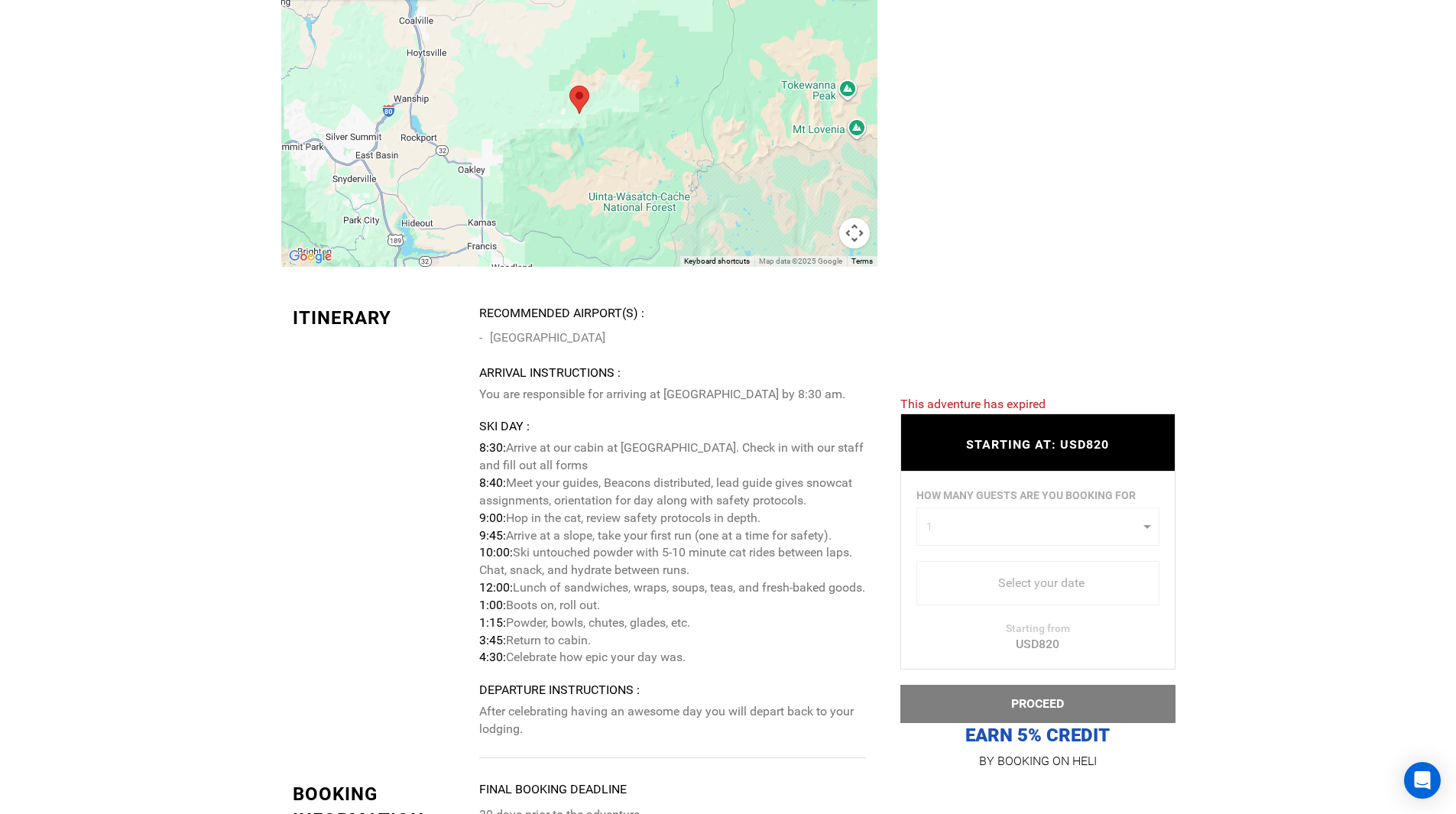
click at [1037, 569] on div "HOW MANY GUESTS ARE YOU BOOKING FOR 1 0 1 2 3 4 0 1 2 3 4 Select your date You …" at bounding box center [1038, 570] width 275 height 198
click at [1039, 583] on div "HOW MANY GUESTS ARE YOU BOOKING FOR 1 0 1 2 3 4 0 1 2 3 4 Select your date You …" at bounding box center [1038, 570] width 275 height 198
click at [1035, 443] on span "STARTING AT: USD820" at bounding box center [1037, 445] width 143 height 14
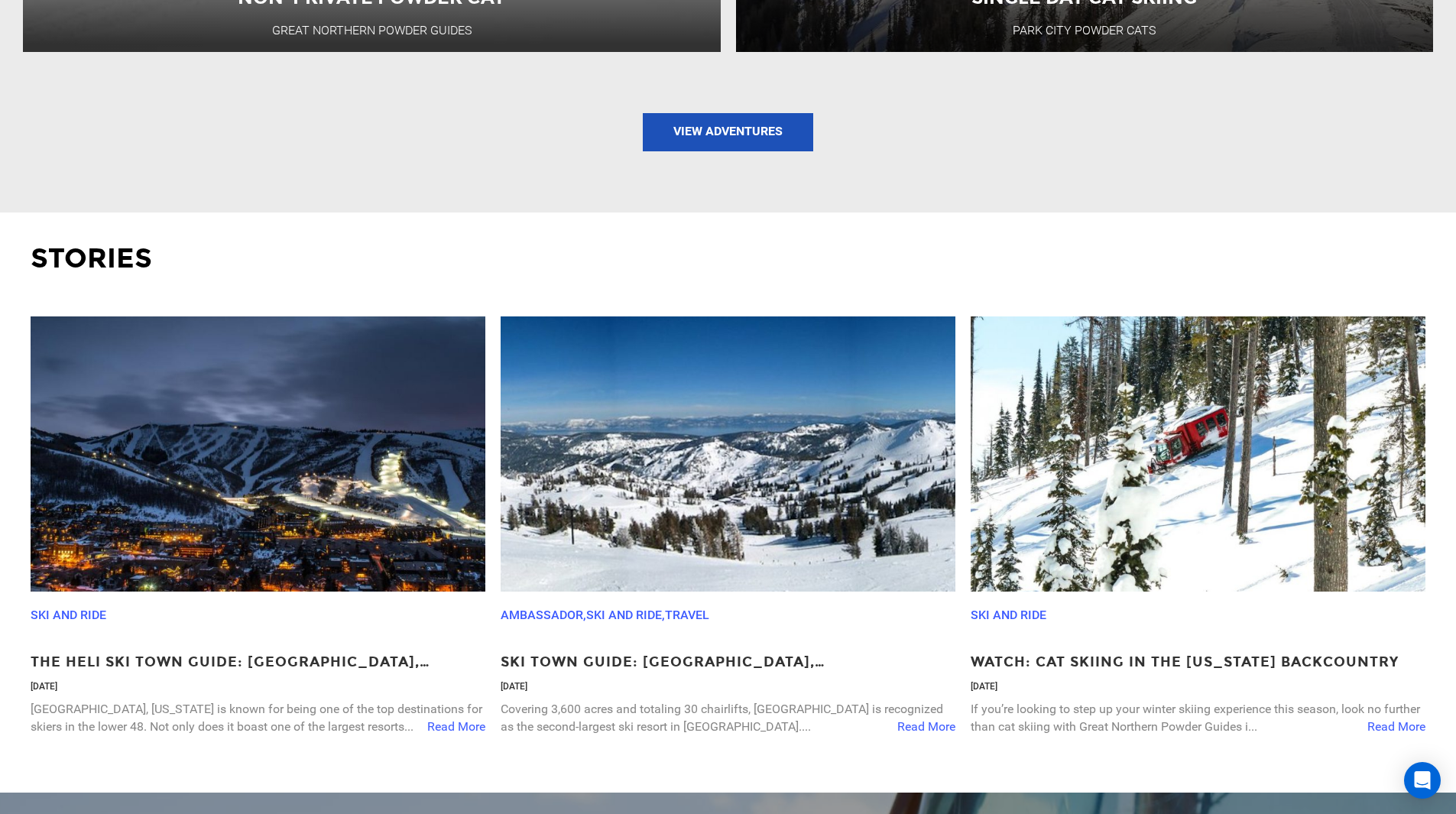
scroll to position [2012, 0]
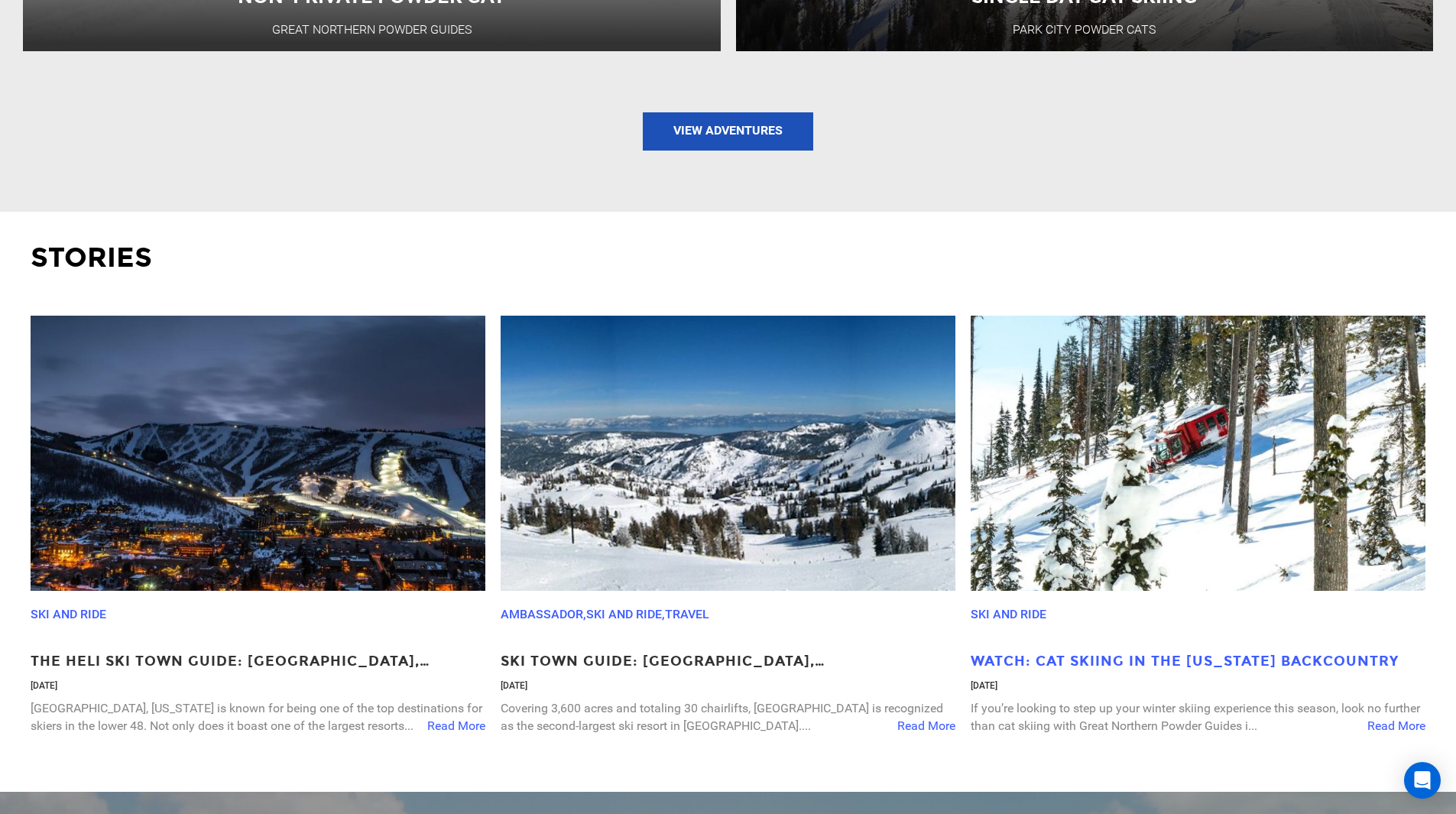
click at [1163, 652] on p "Watch: Cat Skiing in the Montana Backcountry" at bounding box center [1198, 662] width 455 height 20
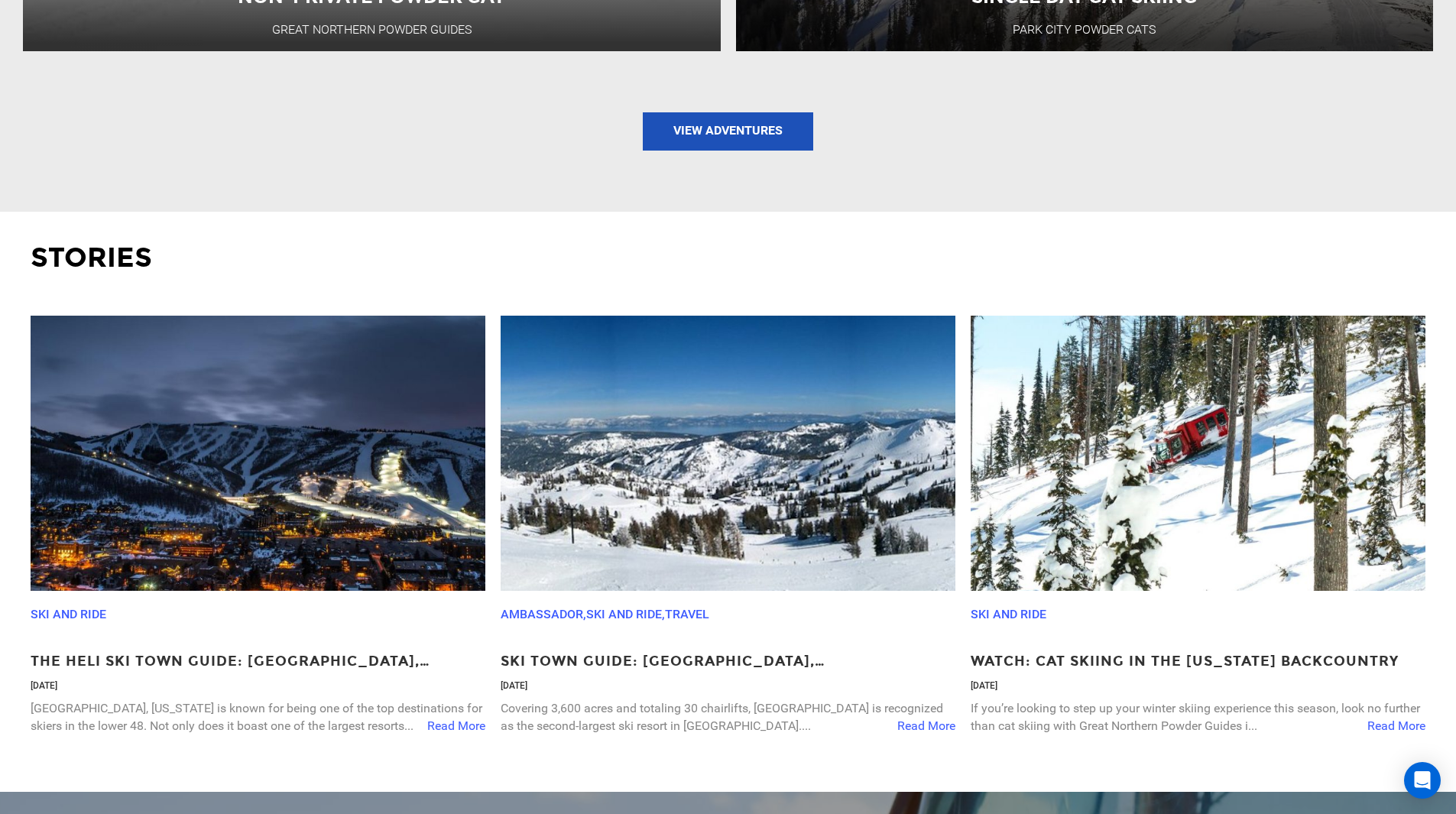
click at [1037, 537] on img at bounding box center [1198, 454] width 455 height 276
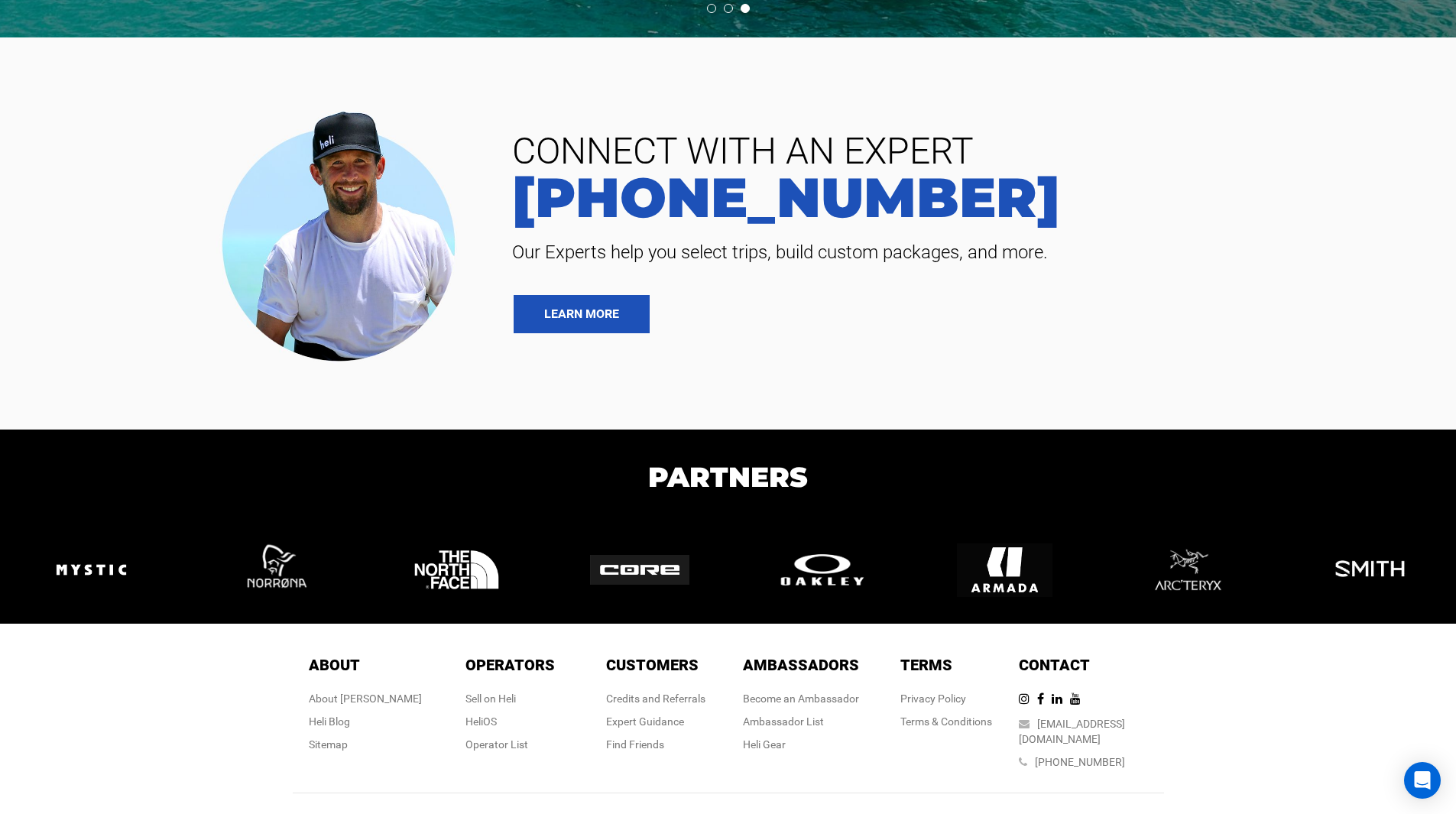
scroll to position [3506, 0]
